Goal: Transaction & Acquisition: Purchase product/service

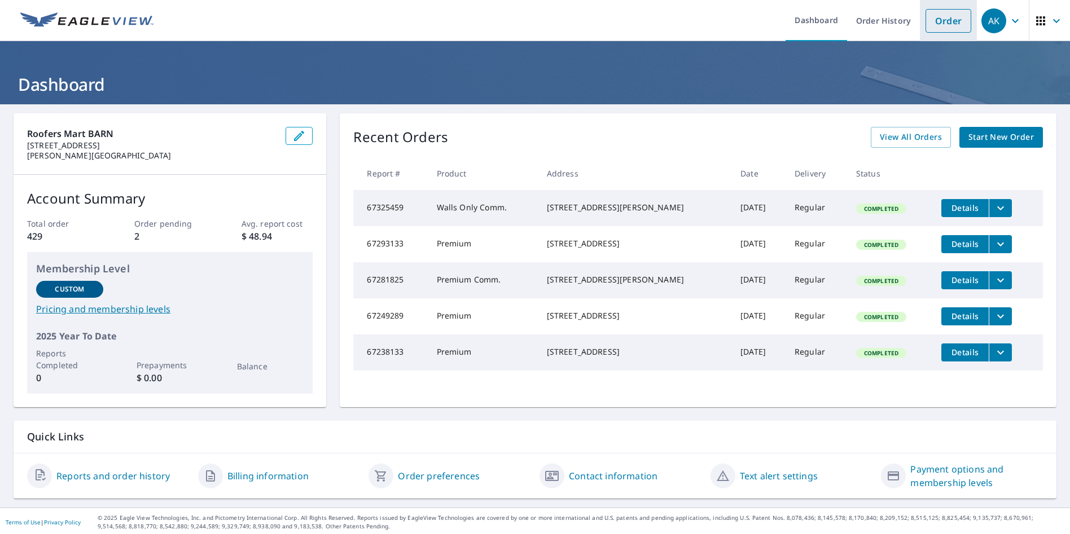
click at [942, 24] on link "Order" at bounding box center [948, 21] width 46 height 24
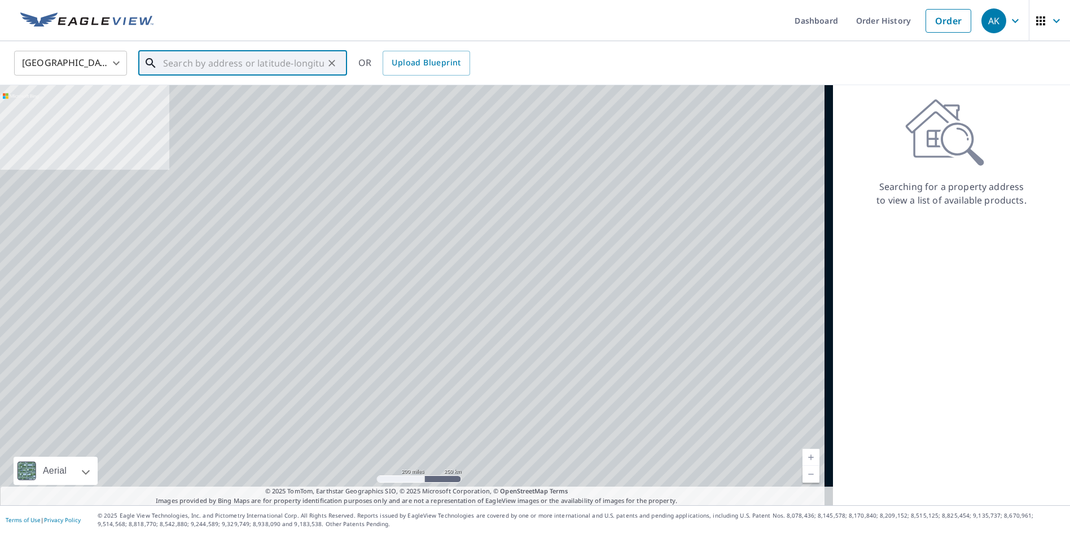
click at [185, 57] on input "text" at bounding box center [243, 63] width 161 height 32
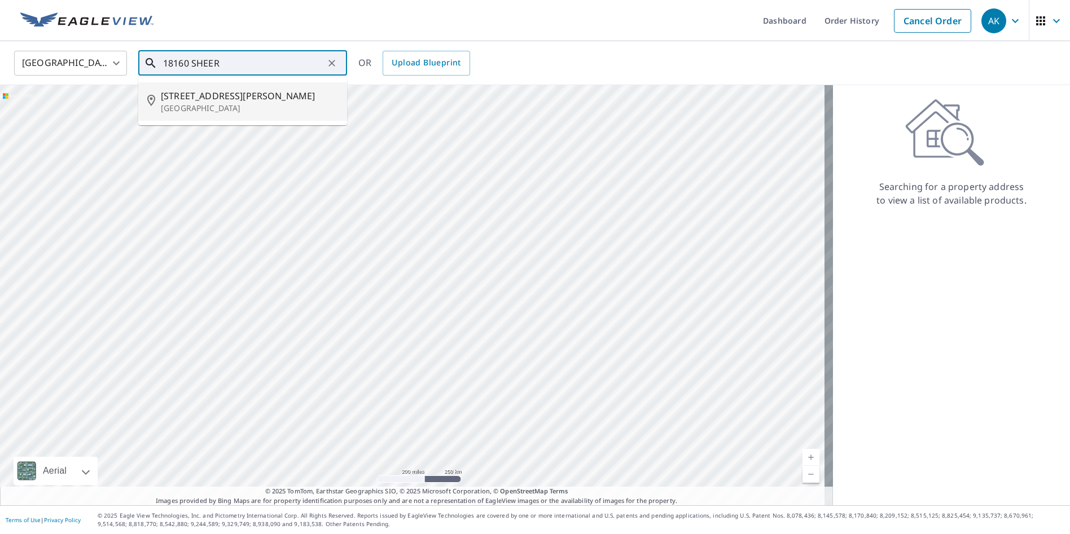
click at [253, 92] on span "[STREET_ADDRESS][PERSON_NAME]" at bounding box center [249, 96] width 177 height 14
type input "[STREET_ADDRESS][PERSON_NAME]"
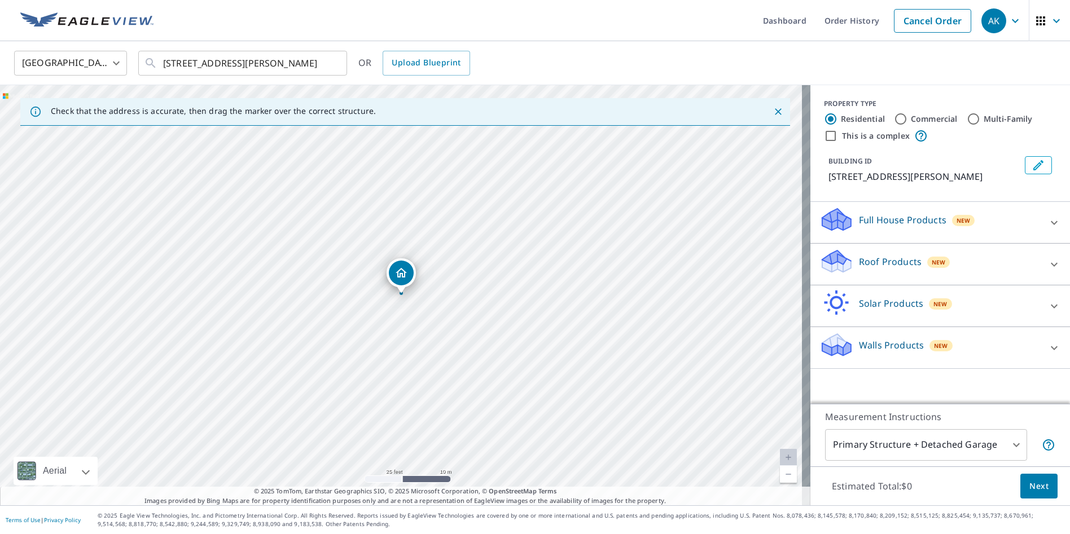
click at [895, 269] on div "Roof Products New" at bounding box center [929, 264] width 221 height 32
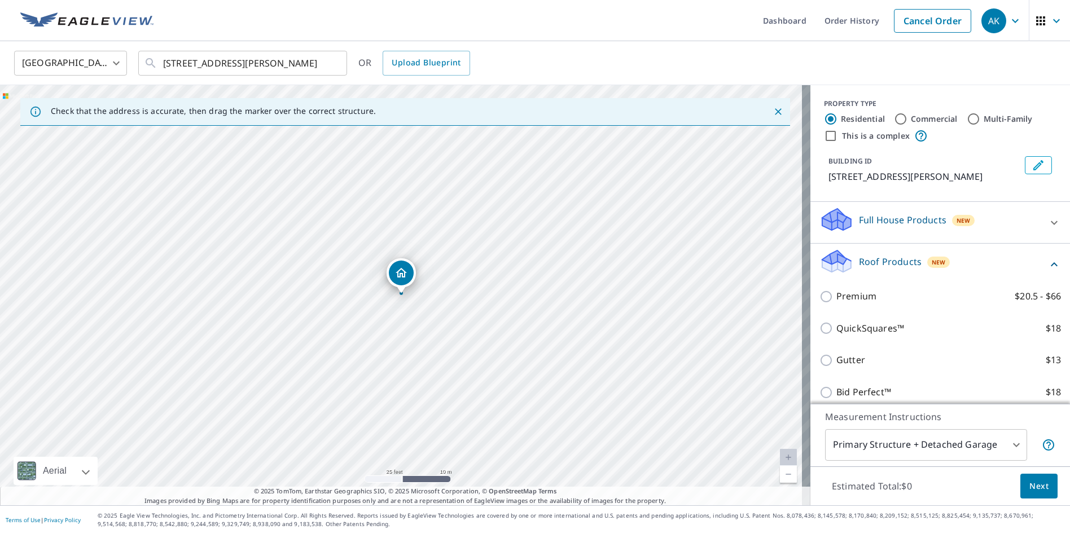
click at [875, 305] on div "Premium $20.5 - $66" at bounding box center [940, 296] width 242 height 32
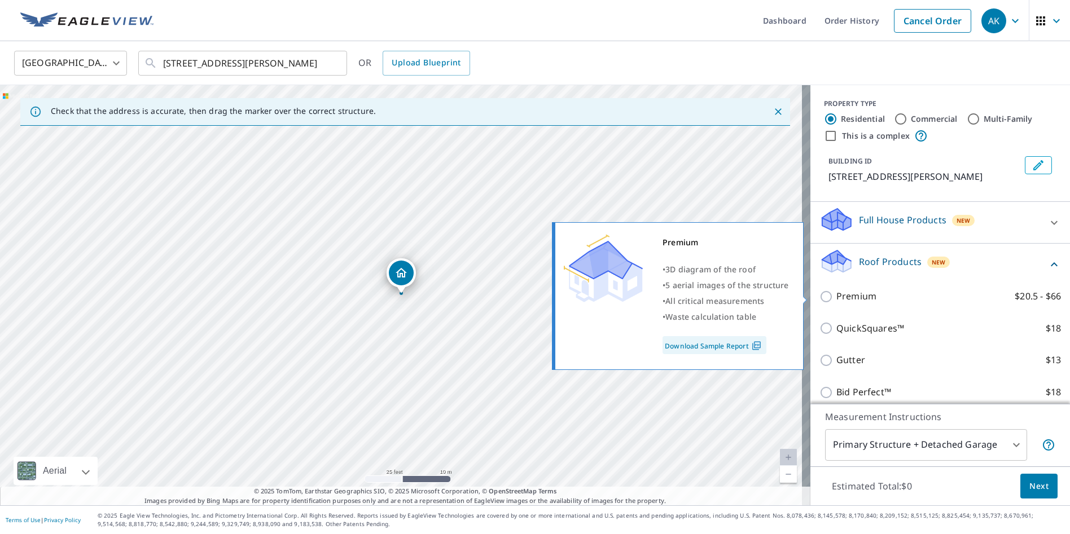
drag, startPoint x: 838, startPoint y: 296, endPoint x: 852, endPoint y: 305, distance: 16.7
click at [838, 296] on p "Premium" at bounding box center [856, 296] width 40 height 14
click at [836, 296] on input "Premium $20.5 - $66" at bounding box center [827, 297] width 17 height 14
checkbox input "true"
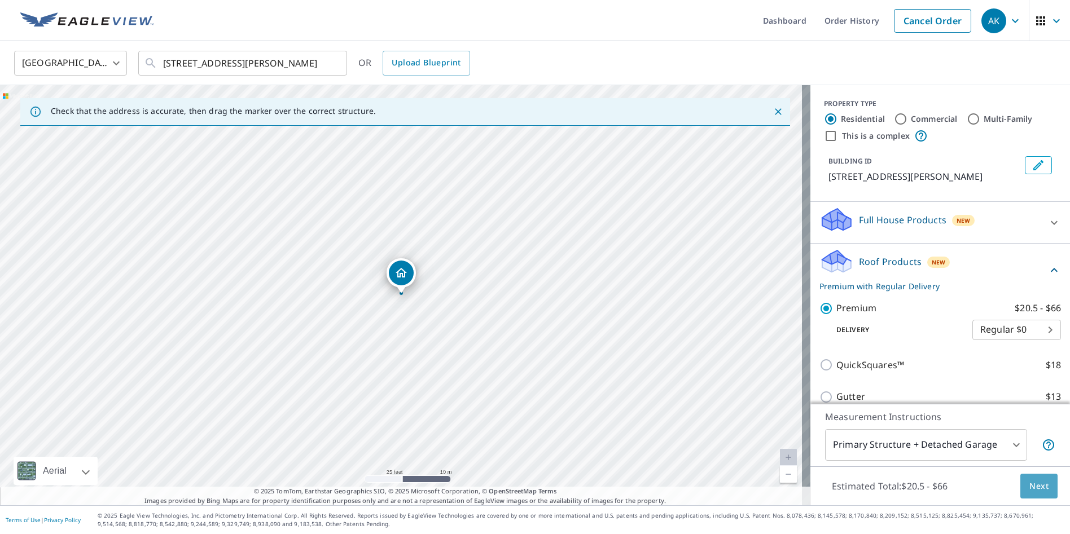
click at [1043, 495] on button "Next" at bounding box center [1038, 486] width 37 height 25
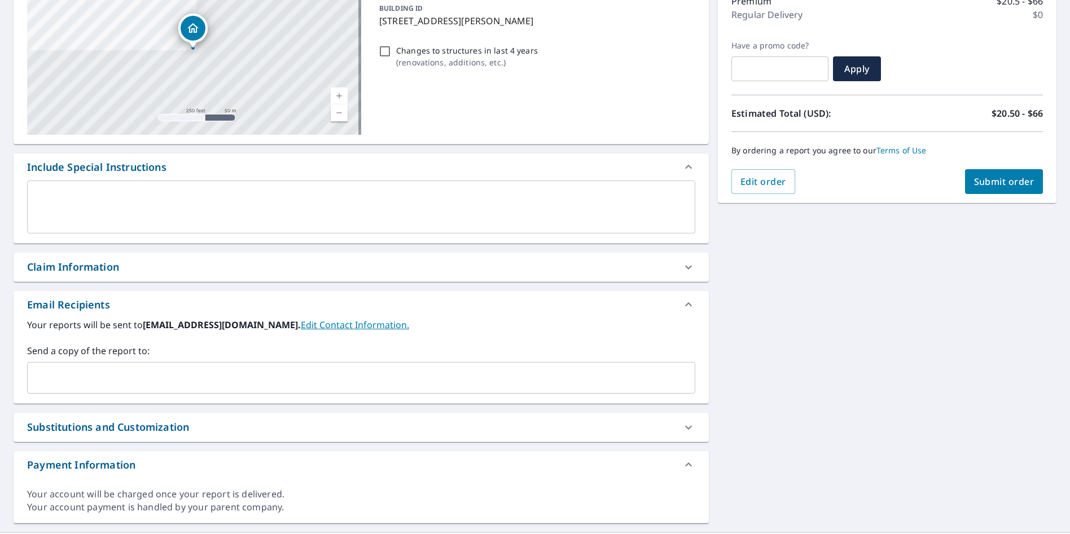
scroll to position [169, 0]
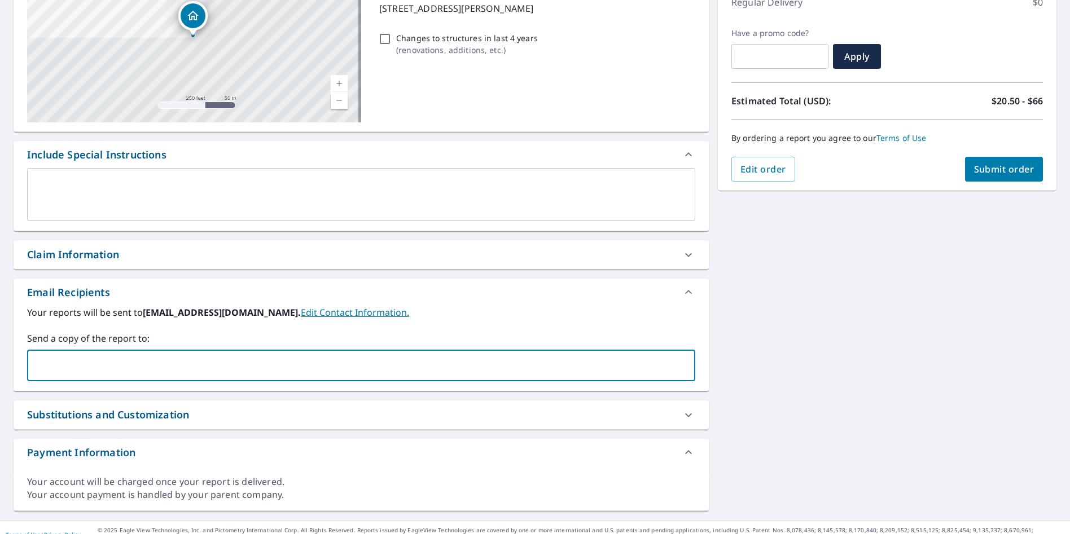
click at [193, 358] on input "text" at bounding box center [352, 365] width 641 height 21
click at [114, 264] on div "Claim Information" at bounding box center [361, 254] width 695 height 29
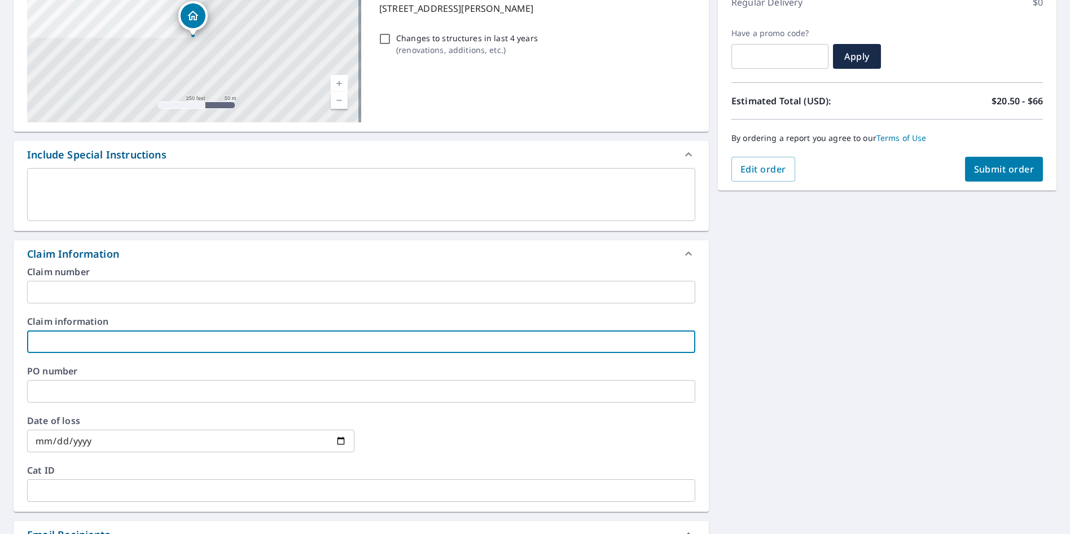
click at [146, 334] on input "text" at bounding box center [361, 342] width 668 height 23
type input "ABOVETHEREST500"
click at [1003, 170] on span "Submit order" at bounding box center [1004, 169] width 60 height 12
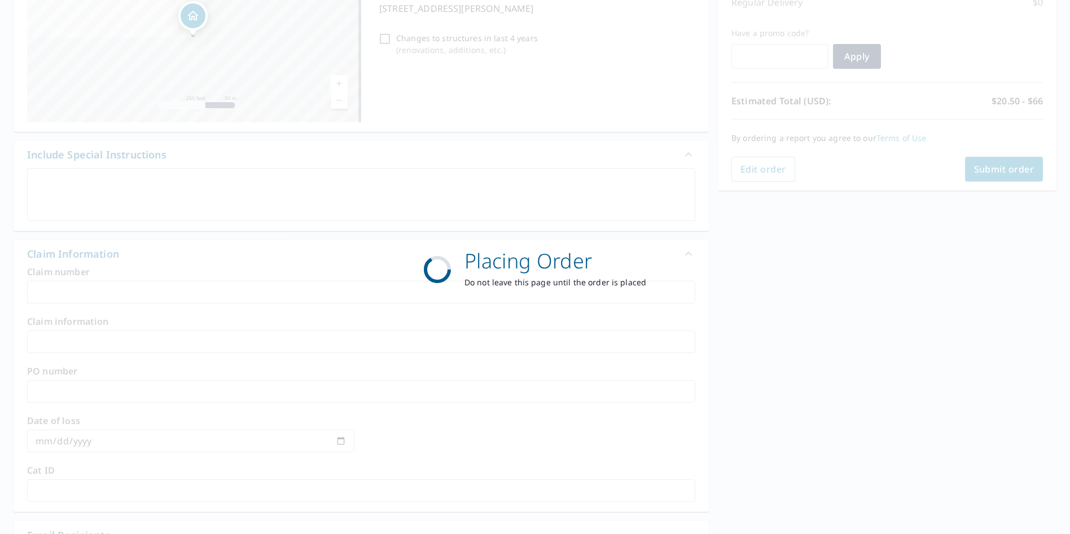
scroll to position [130, 0]
